Goal: Transaction & Acquisition: Obtain resource

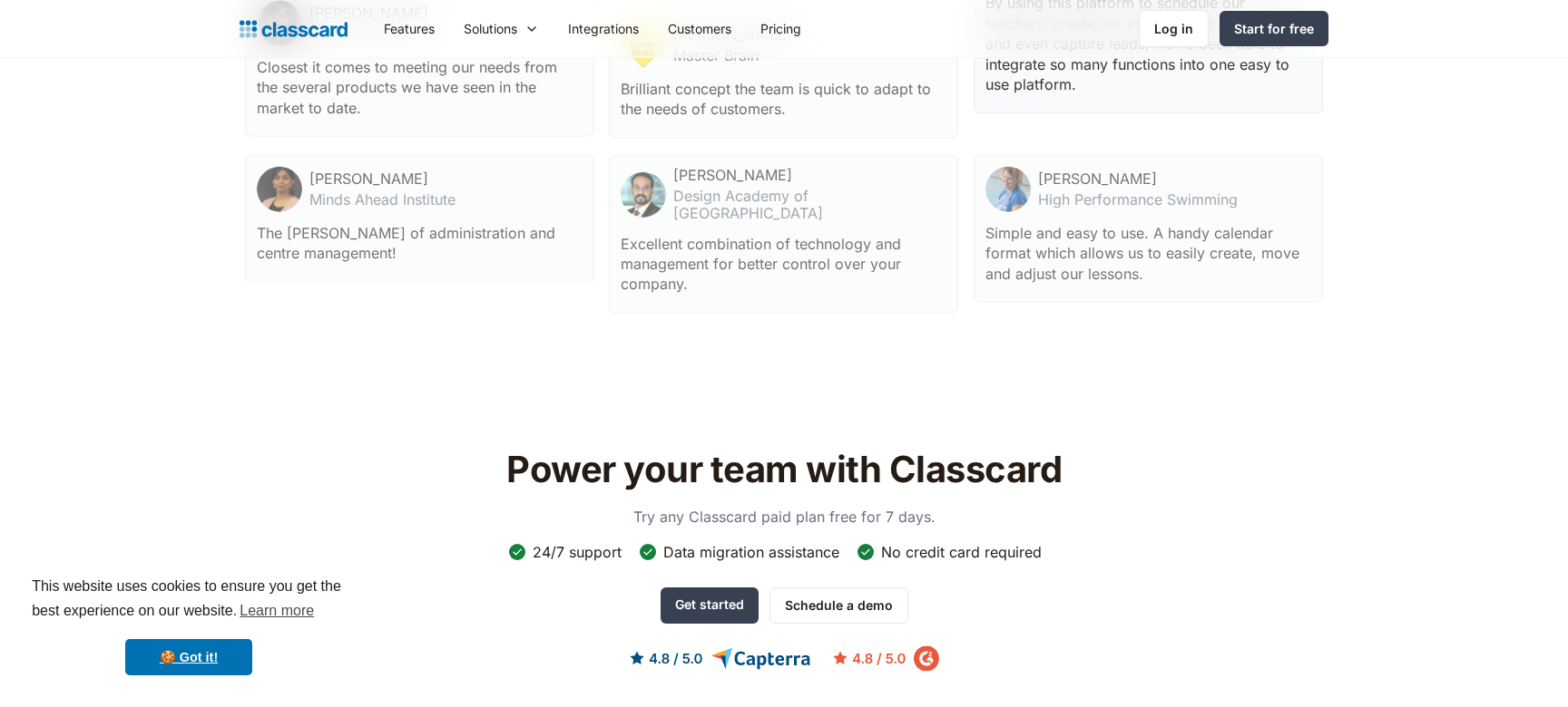
scroll to position [5936, 0]
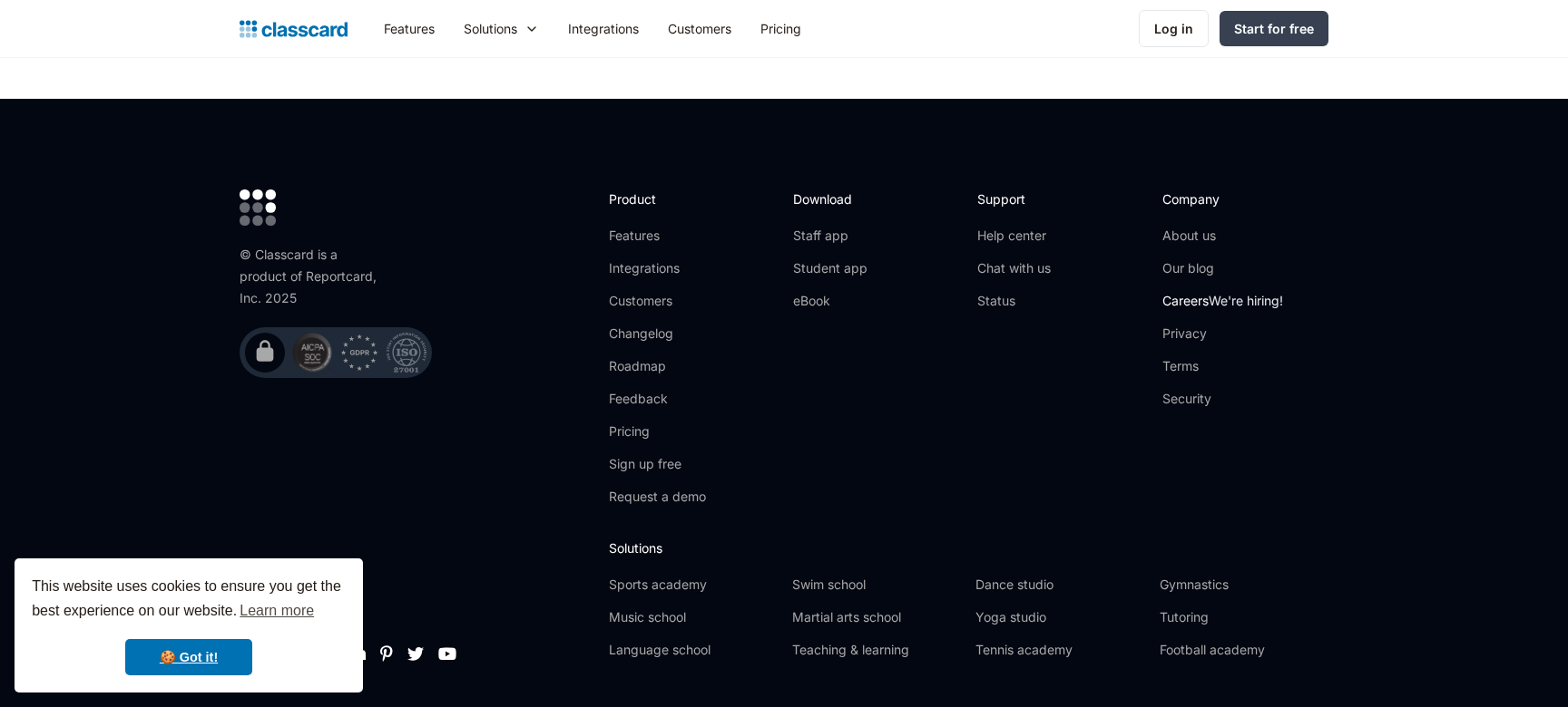
click at [1193, 292] on link "Careers We're hiring!" at bounding box center [1221, 301] width 121 height 18
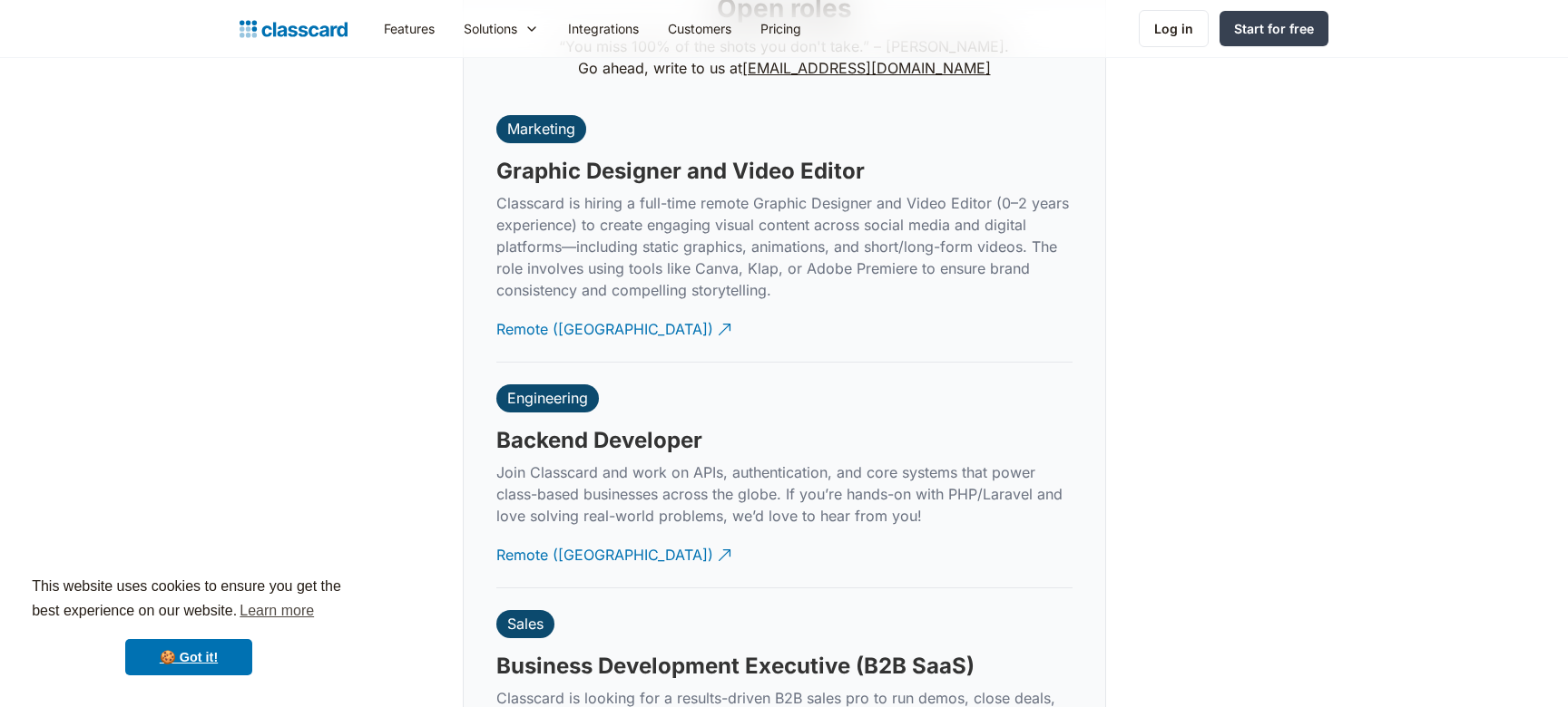
scroll to position [4369, 0]
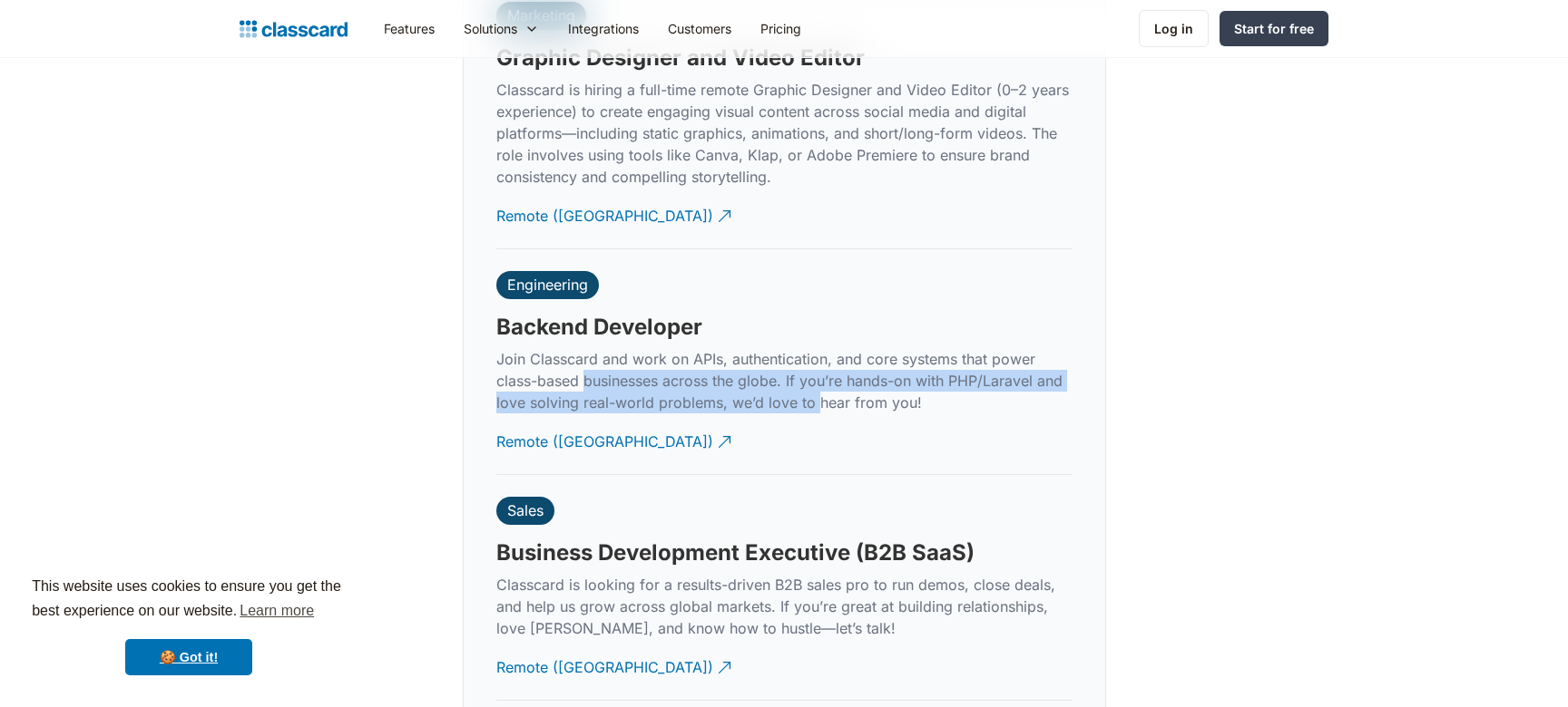
drag, startPoint x: 643, startPoint y: 366, endPoint x: 825, endPoint y: 399, distance: 185.0
click at [825, 399] on div "Engineering Backend Developer Join Classcard and work on APIs, authentication, …" at bounding box center [784, 361] width 576 height 225
drag, startPoint x: 873, startPoint y: 392, endPoint x: 719, endPoint y: 370, distance: 155.6
click at [719, 370] on div "Engineering Backend Developer Join Classcard and work on APIs, authentication, …" at bounding box center [784, 361] width 576 height 225
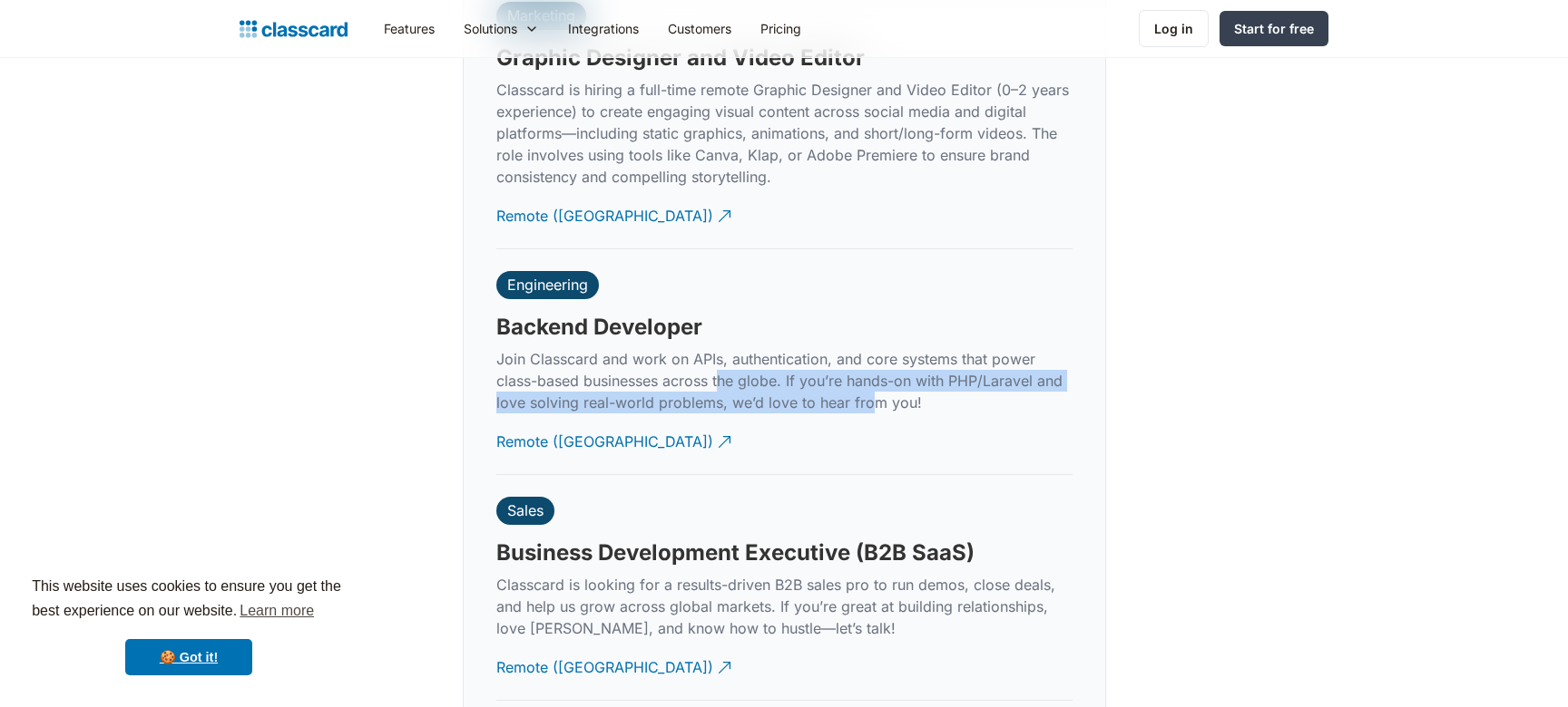
click at [719, 370] on p "Join Classcard and work on APIs, authentication, and core systems that power cl…" at bounding box center [784, 381] width 576 height 66
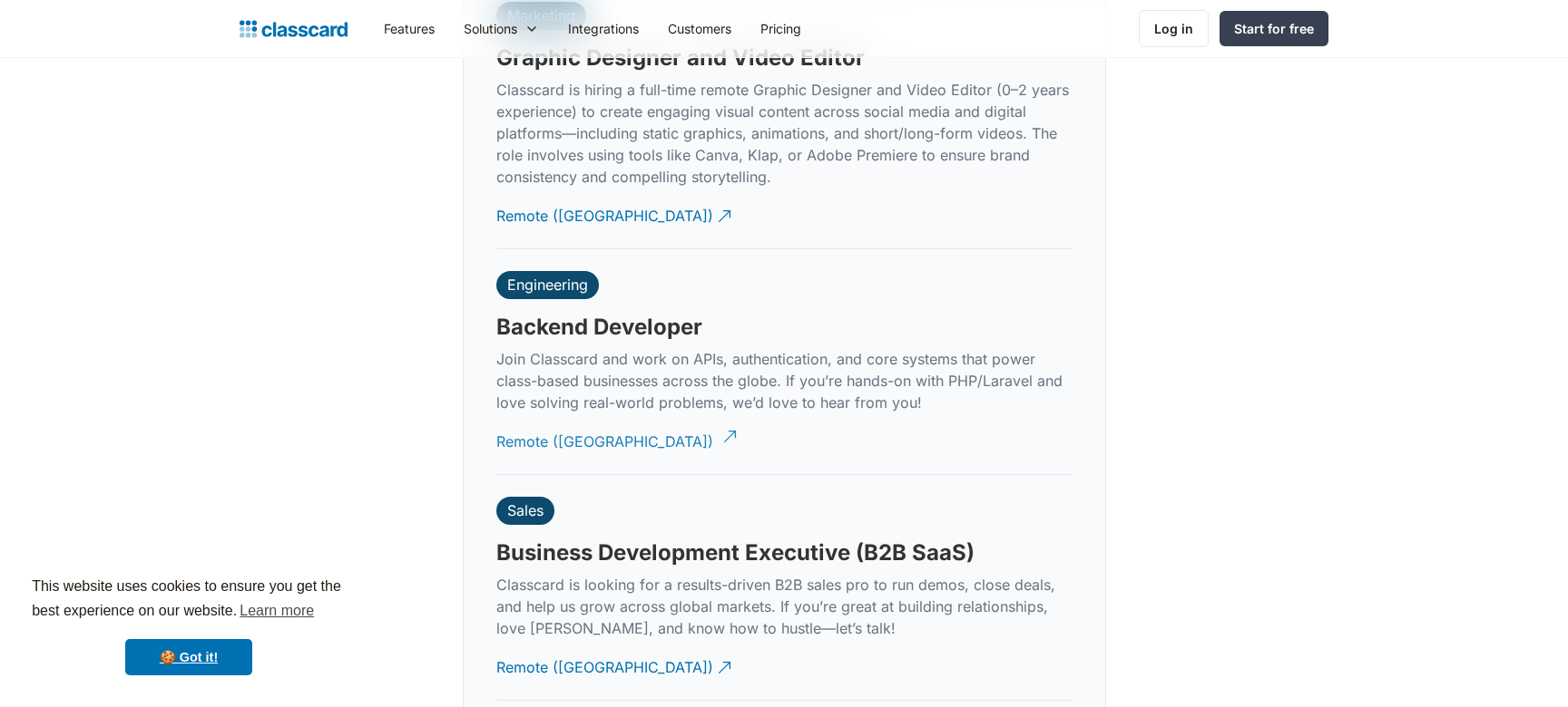
click at [564, 422] on div "Remote (India)" at bounding box center [605, 435] width 217 height 36
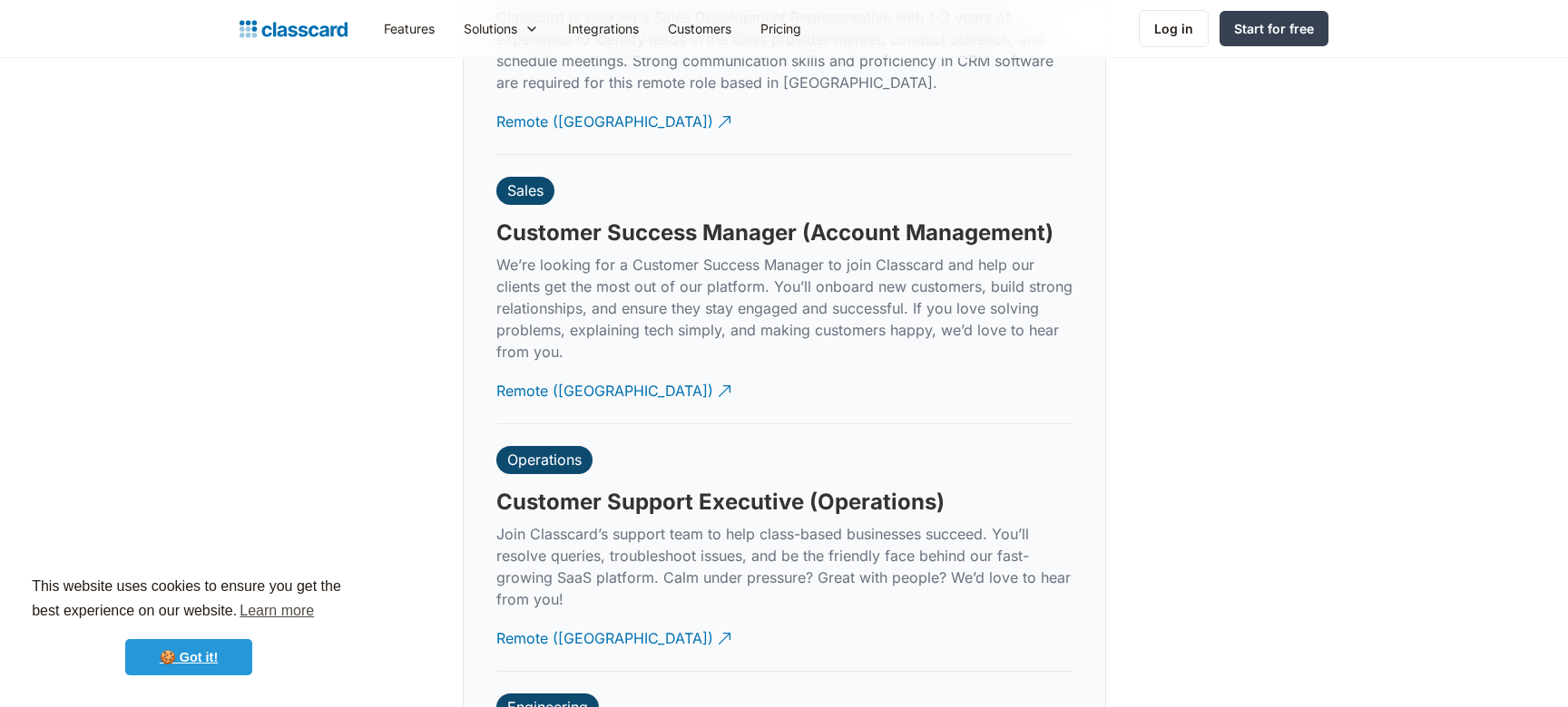
click at [224, 650] on link "🍪 Got it!" at bounding box center [188, 657] width 127 height 36
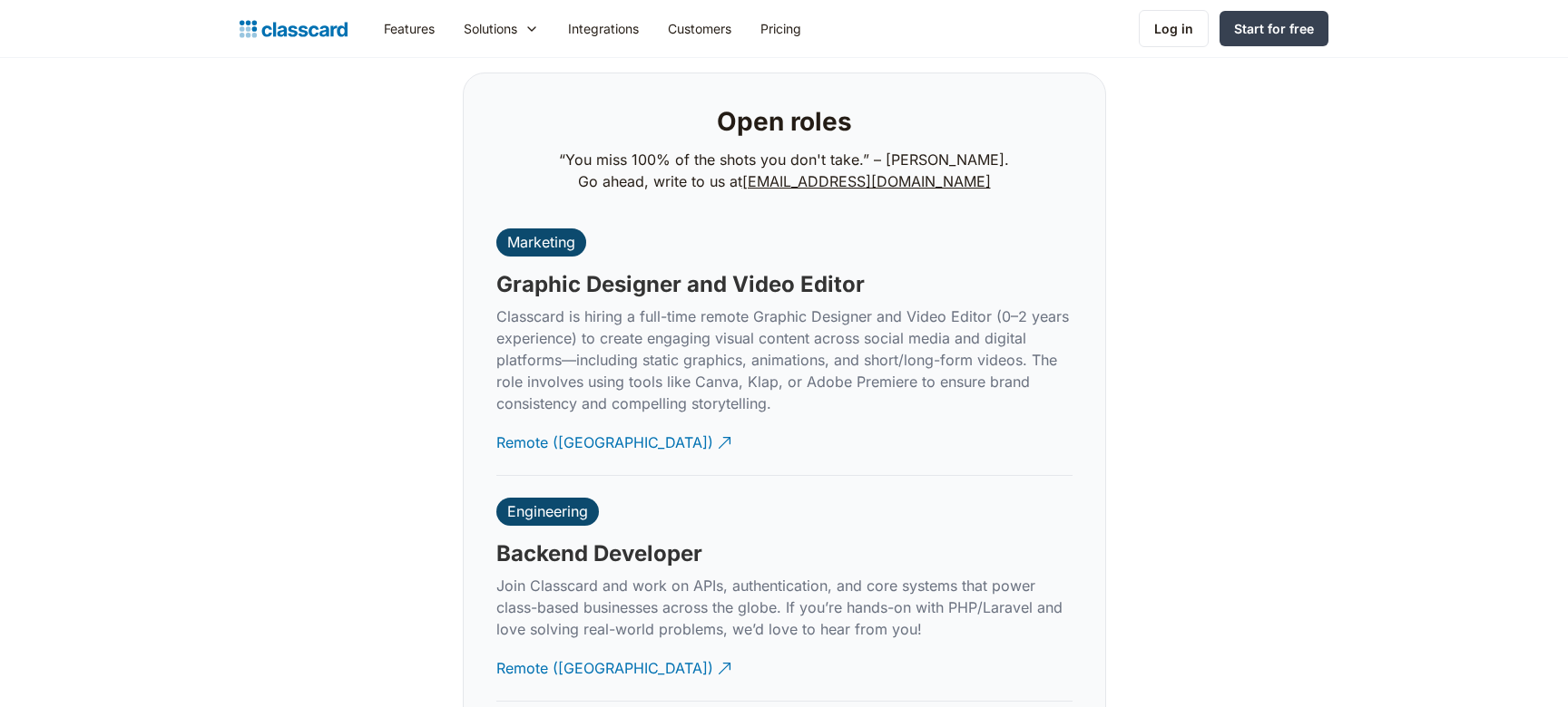
scroll to position [3576, 0]
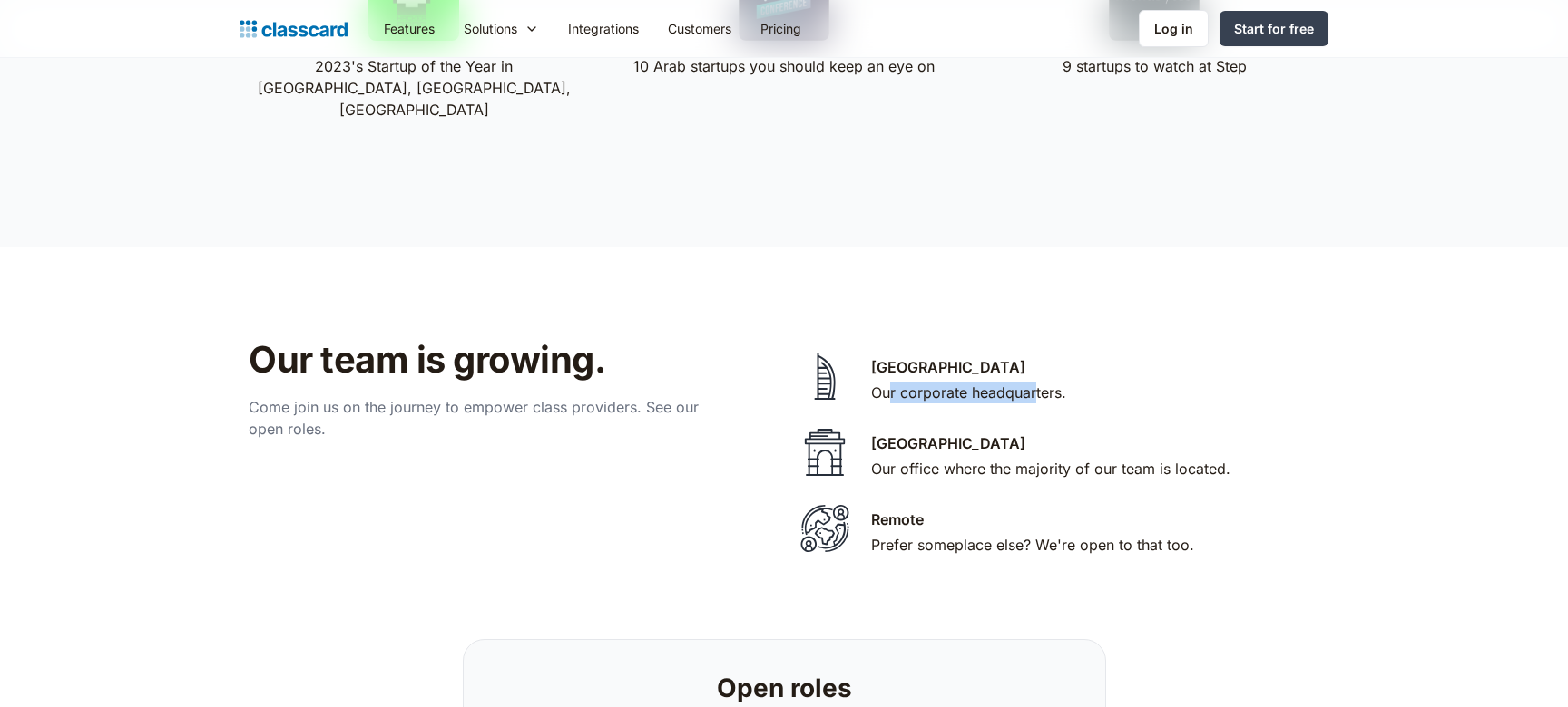
drag, startPoint x: 889, startPoint y: 369, endPoint x: 1037, endPoint y: 361, distance: 148.2
click at [1037, 381] on div "Our corporate headquarters." at bounding box center [968, 392] width 195 height 22
drag, startPoint x: 995, startPoint y: 380, endPoint x: 874, endPoint y: 370, distance: 121.4
click at [874, 381] on div "Our corporate headquarters." at bounding box center [968, 392] width 195 height 22
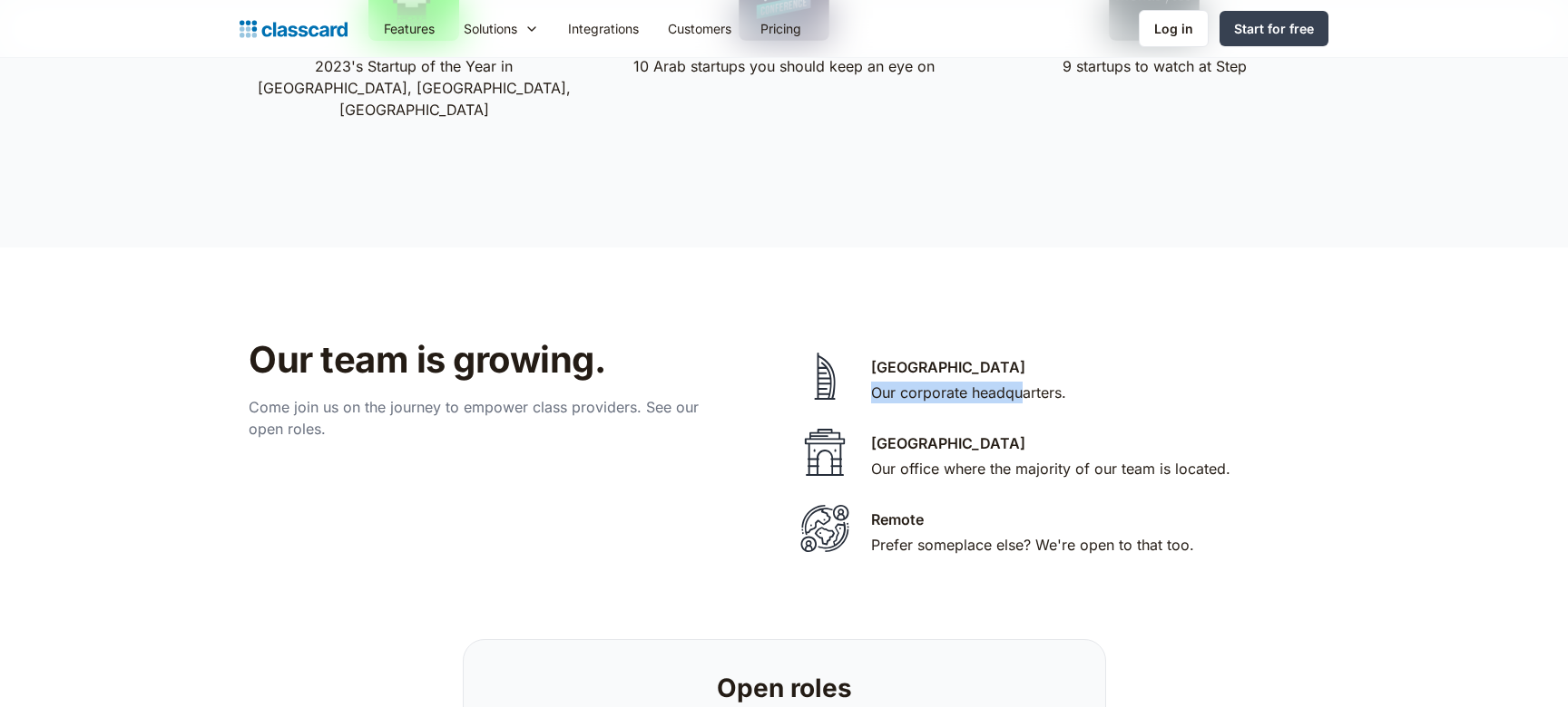
click at [874, 381] on div "Our corporate headquarters." at bounding box center [968, 392] width 195 height 22
drag, startPoint x: 883, startPoint y: 373, endPoint x: 1023, endPoint y: 386, distance: 140.6
click at [1023, 386] on div "Dubai Our corporate headquarters." at bounding box center [1056, 376] width 526 height 76
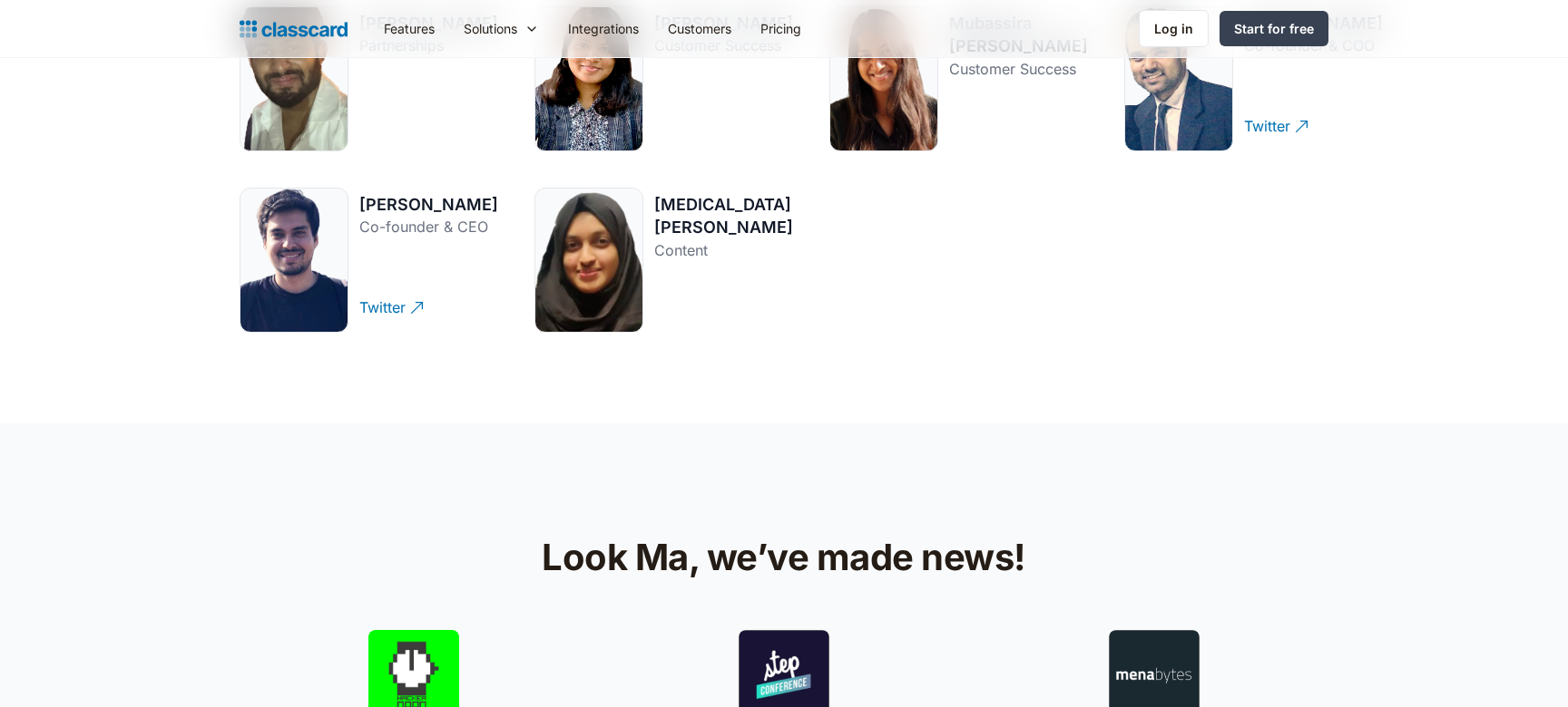
scroll to position [3124, 0]
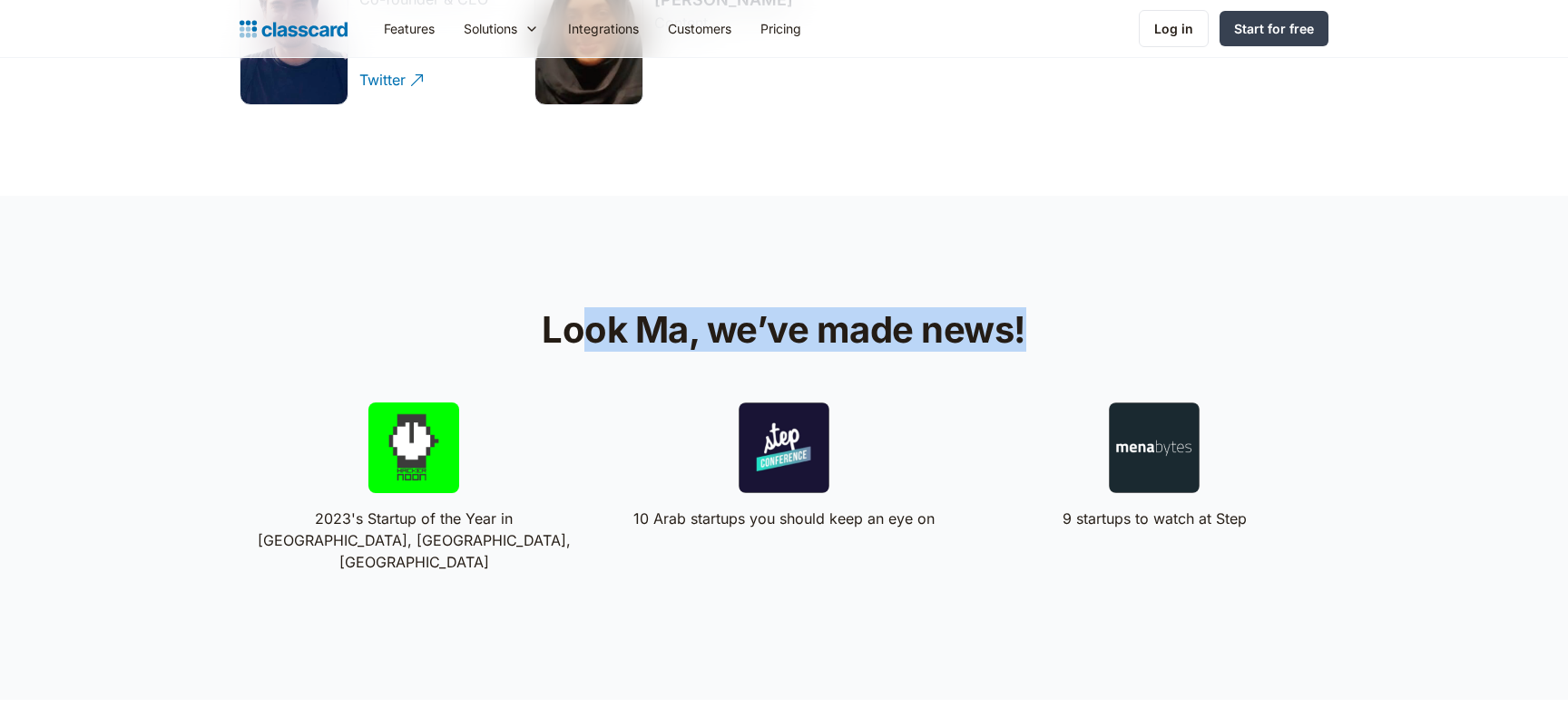
drag, startPoint x: 588, startPoint y: 331, endPoint x: 1035, endPoint y: 342, distance: 447.1
click at [1035, 342] on h2 "Look Ma, we’ve made news!" at bounding box center [784, 331] width 576 height 44
drag, startPoint x: 979, startPoint y: 338, endPoint x: 555, endPoint y: 317, distance: 424.5
click at [555, 317] on h2 "Look Ma, we’ve made news!" at bounding box center [784, 331] width 576 height 44
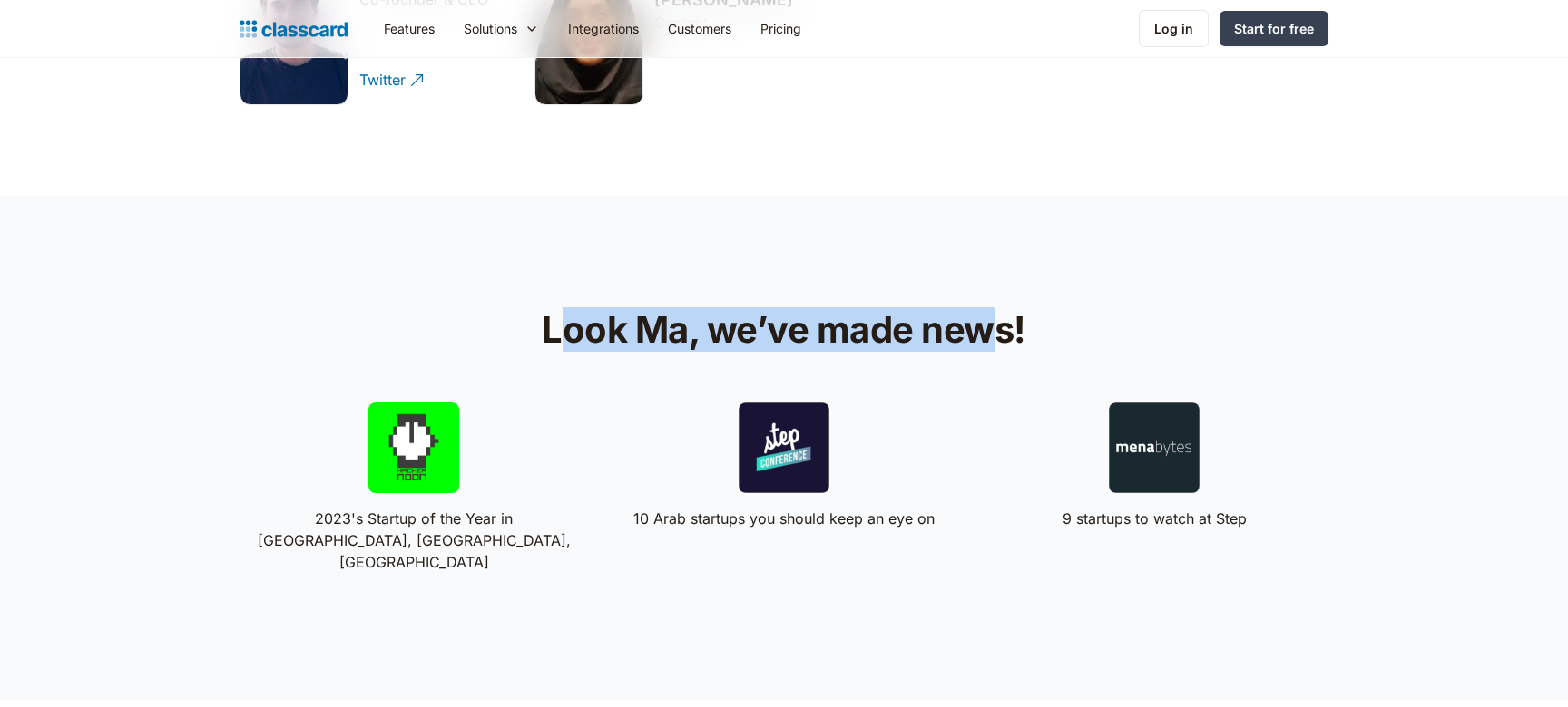
click at [555, 317] on h2 "Look Ma, we’ve made news!" at bounding box center [784, 331] width 576 height 44
drag, startPoint x: 566, startPoint y: 338, endPoint x: 1020, endPoint y: 330, distance: 454.1
click at [1020, 330] on h2 "Look Ma, we’ve made news!" at bounding box center [784, 331] width 576 height 44
drag, startPoint x: 1009, startPoint y: 336, endPoint x: 538, endPoint y: 338, distance: 471.0
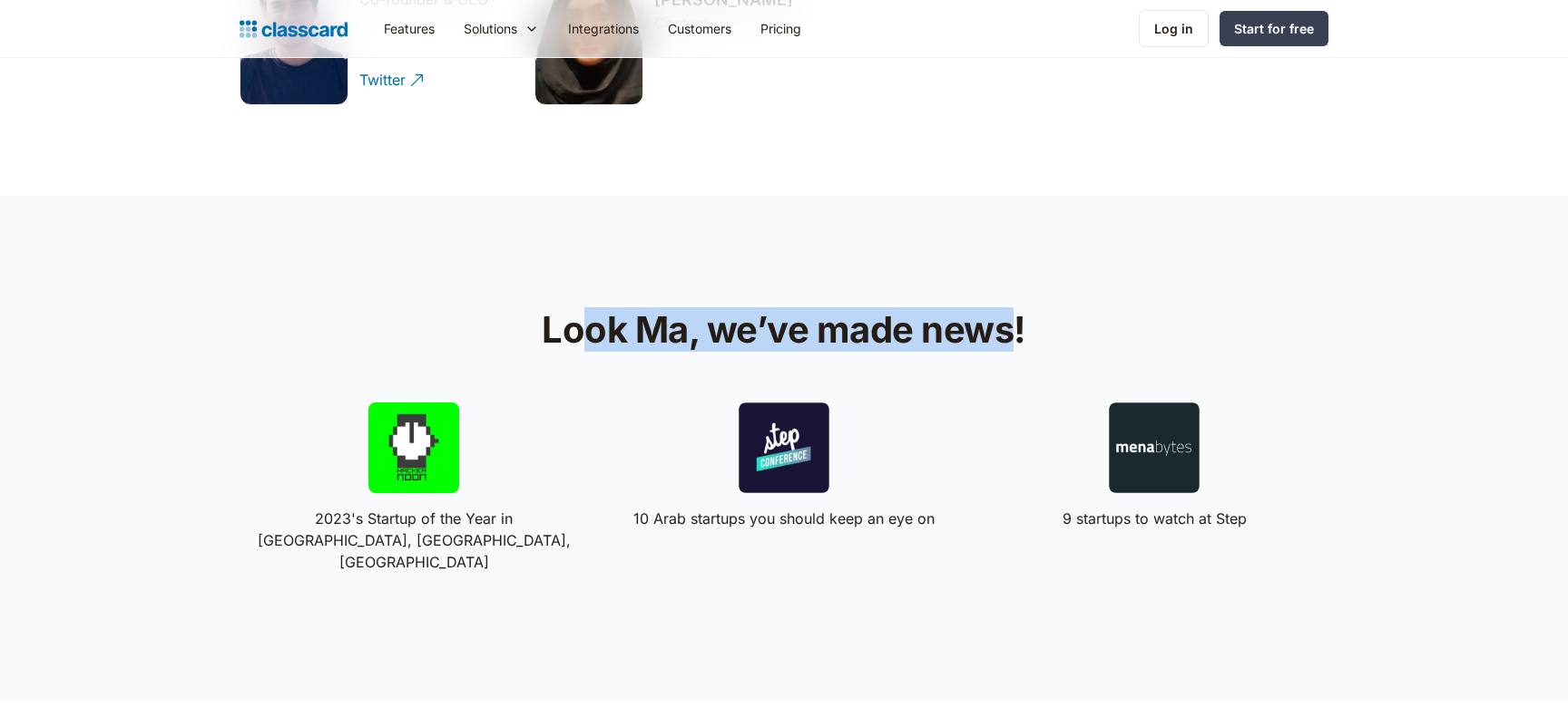
click at [545, 339] on h2 "Look Ma, we’ve made news!" at bounding box center [784, 331] width 576 height 44
click at [538, 338] on h2 "Look Ma, we’ve made news!" at bounding box center [784, 331] width 576 height 44
drag, startPoint x: 580, startPoint y: 336, endPoint x: 975, endPoint y: 345, distance: 395.1
click at [975, 345] on h2 "Look Ma, we’ve made news!" at bounding box center [784, 331] width 576 height 44
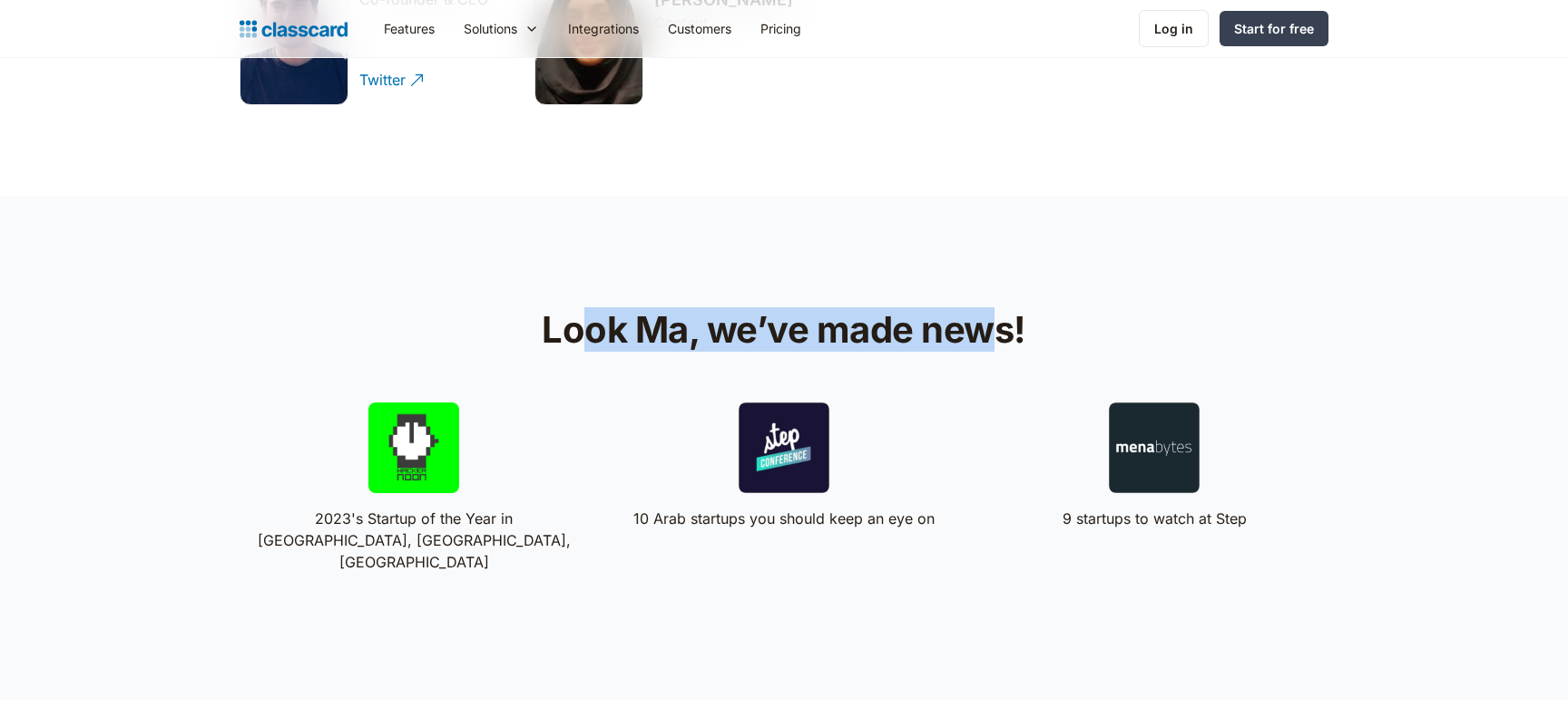
drag, startPoint x: 987, startPoint y: 345, endPoint x: 582, endPoint y: 347, distance: 405.0
click at [582, 347] on h2 "Look Ma, we’ve made news!" at bounding box center [784, 331] width 576 height 44
drag, startPoint x: 575, startPoint y: 331, endPoint x: 969, endPoint y: 330, distance: 394.0
click at [969, 330] on h2 "Look Ma, we’ve made news!" at bounding box center [784, 331] width 576 height 44
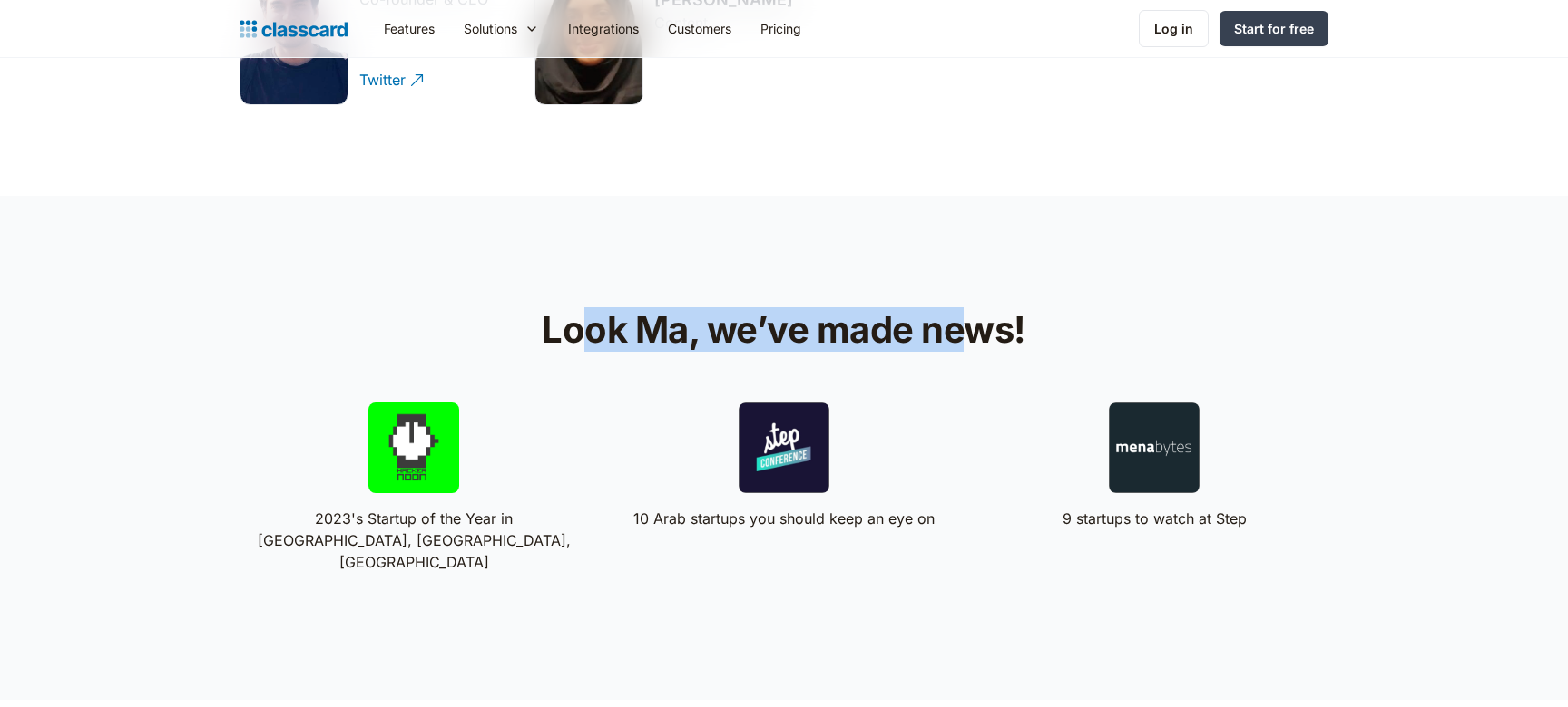
click at [969, 330] on h2 "Look Ma, we’ve made news!" at bounding box center [784, 331] width 576 height 44
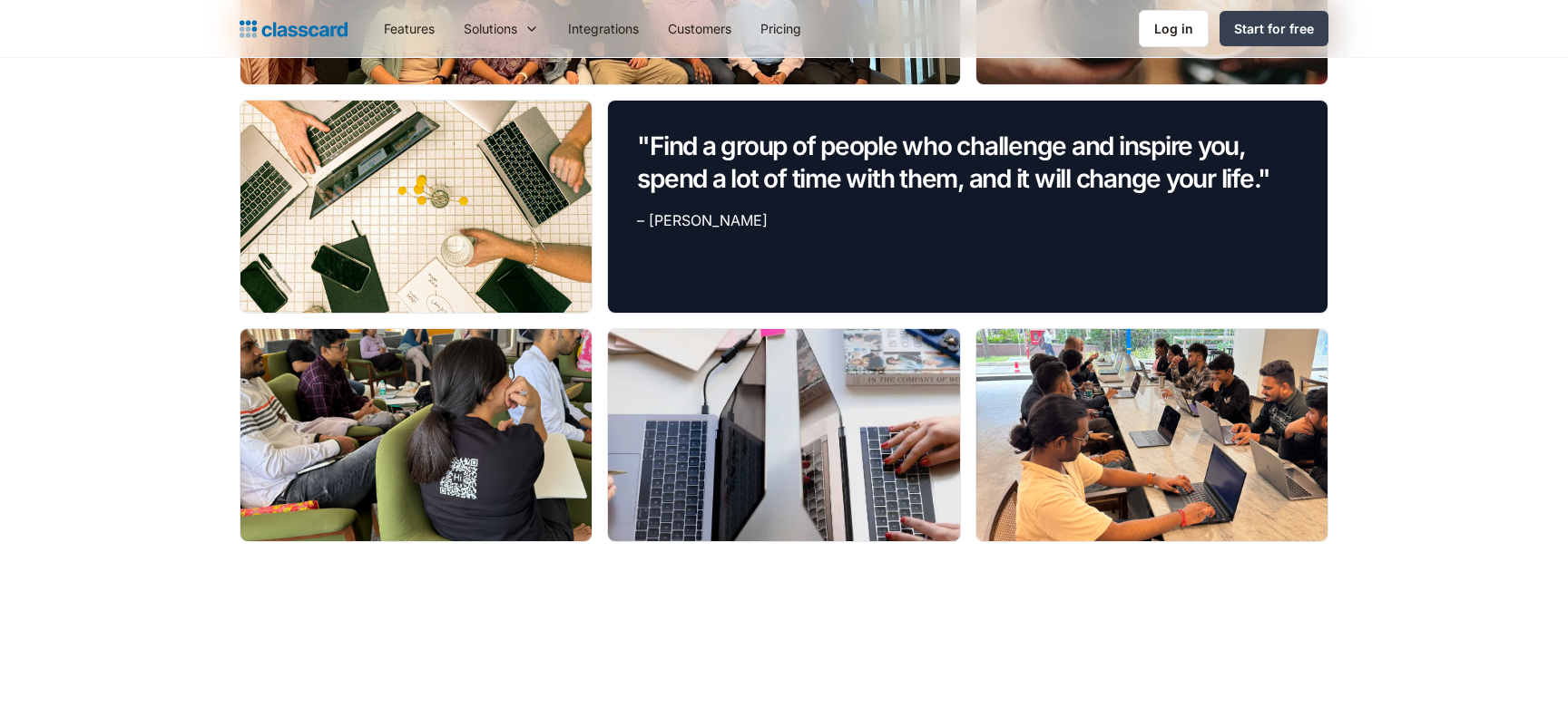
scroll to position [1423, 0]
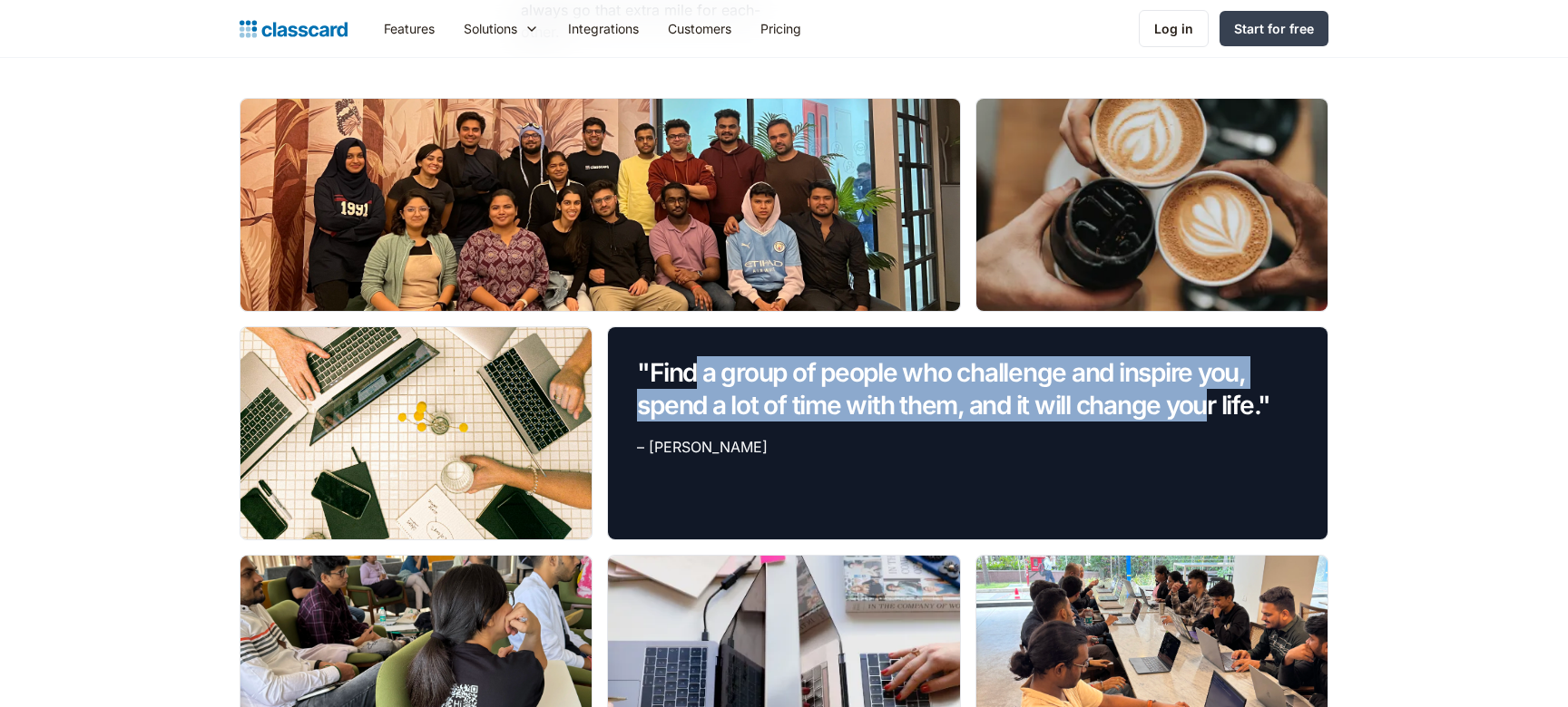
drag, startPoint x: 706, startPoint y: 370, endPoint x: 1212, endPoint y: 414, distance: 507.9
click at [1212, 414] on em ""Find a group of people who challenge and inspire you, spend a lot of time with…" at bounding box center [953, 389] width 634 height 64
drag, startPoint x: 1144, startPoint y: 404, endPoint x: 712, endPoint y: 379, distance: 432.7
click at [712, 379] on em ""Find a group of people who challenge and inspire you, spend a lot of time with…" at bounding box center [953, 389] width 634 height 64
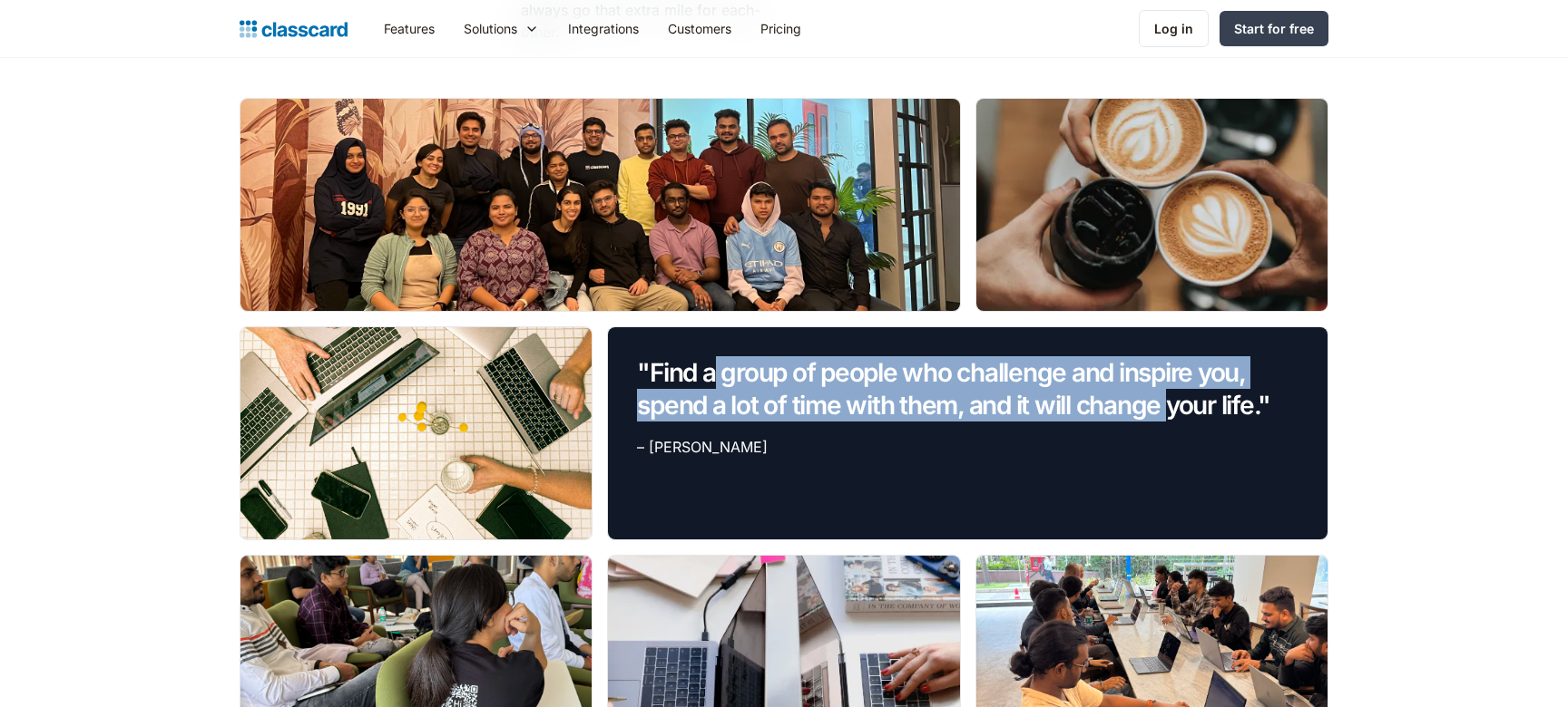
click at [695, 380] on em ""Find a group of people who challenge and inspire you, spend a lot of time with…" at bounding box center [953, 389] width 634 height 64
drag, startPoint x: 674, startPoint y: 371, endPoint x: 1230, endPoint y: 430, distance: 559.1
click at [1230, 430] on div ""Find a group of people who challenge and inspire you, spend a lot of time with…" at bounding box center [967, 433] width 719 height 212
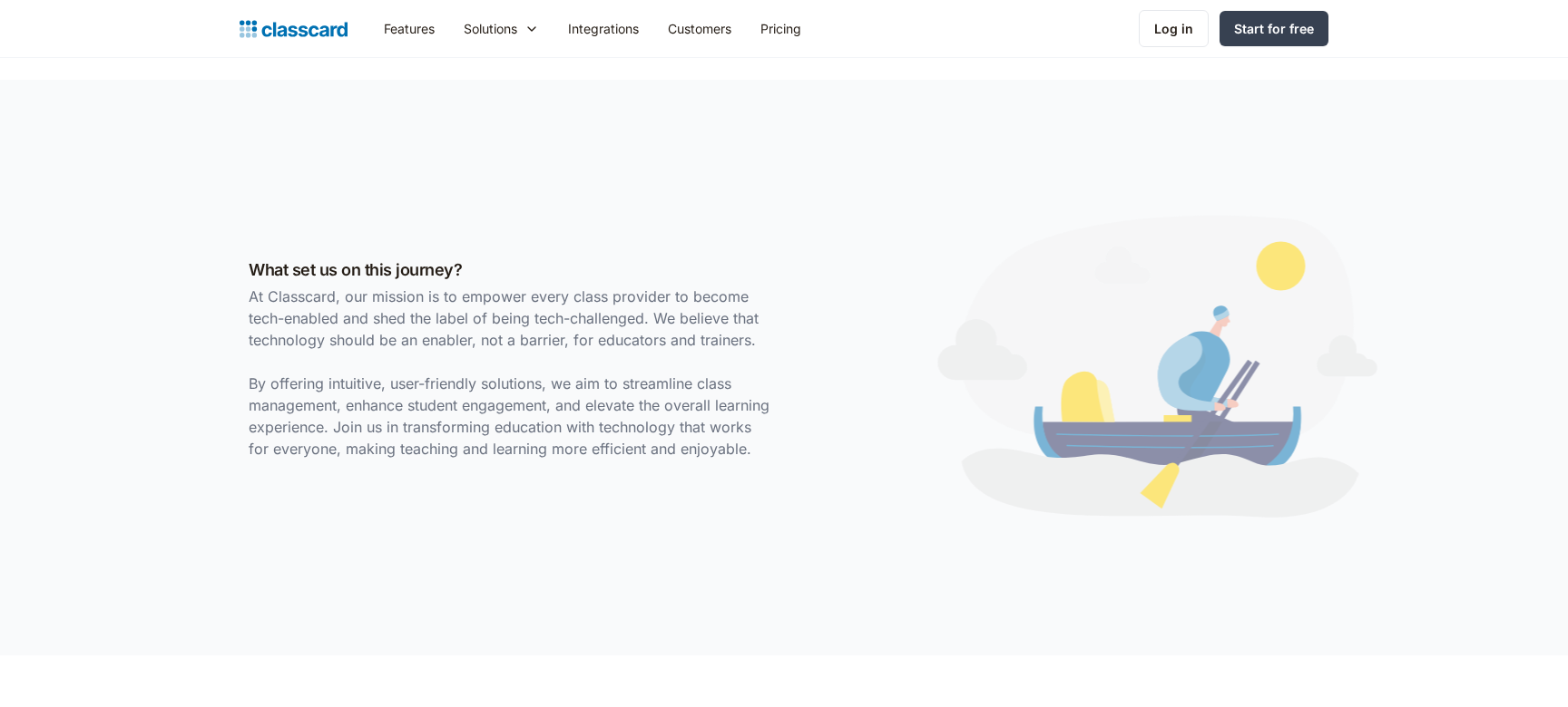
scroll to position [0, 0]
